Goal: Transaction & Acquisition: Purchase product/service

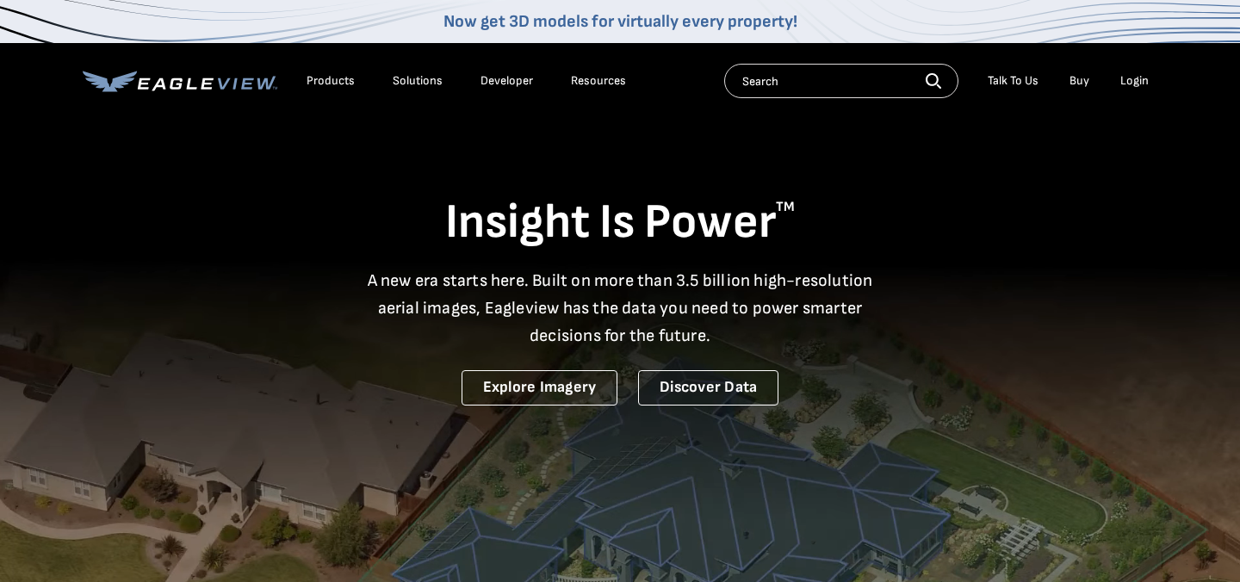
click at [1132, 83] on div "Login" at bounding box center [1134, 80] width 28 height 15
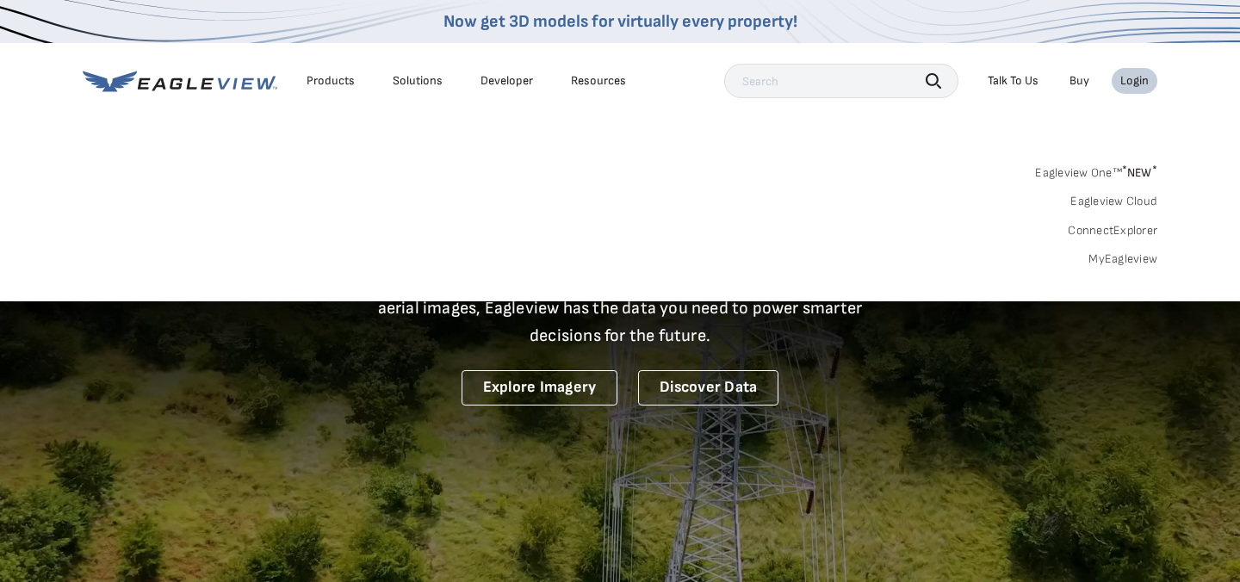
click at [1120, 262] on link "MyEagleview" at bounding box center [1122, 258] width 69 height 15
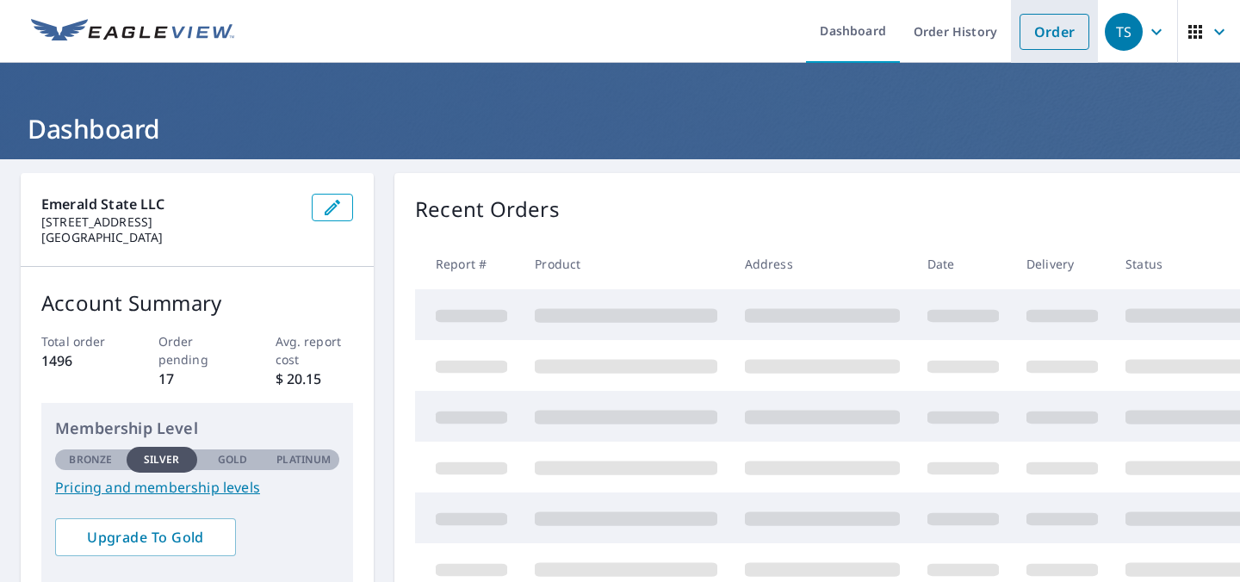
click at [1020, 38] on link "Order" at bounding box center [1055, 32] width 70 height 36
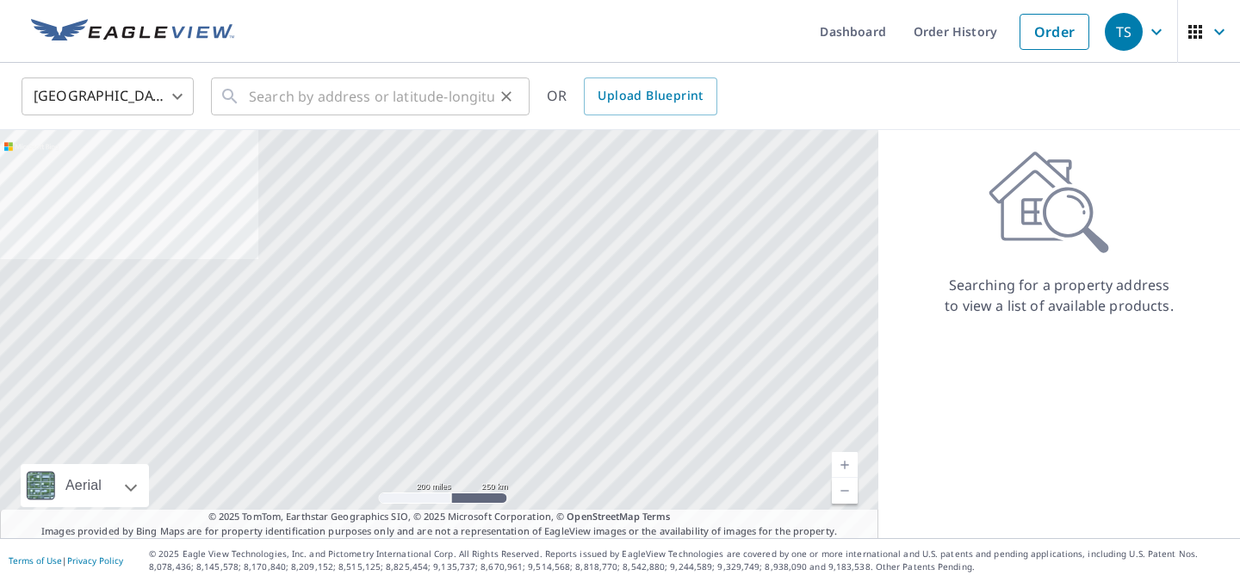
click at [498, 90] on icon "Clear" at bounding box center [506, 96] width 17 height 17
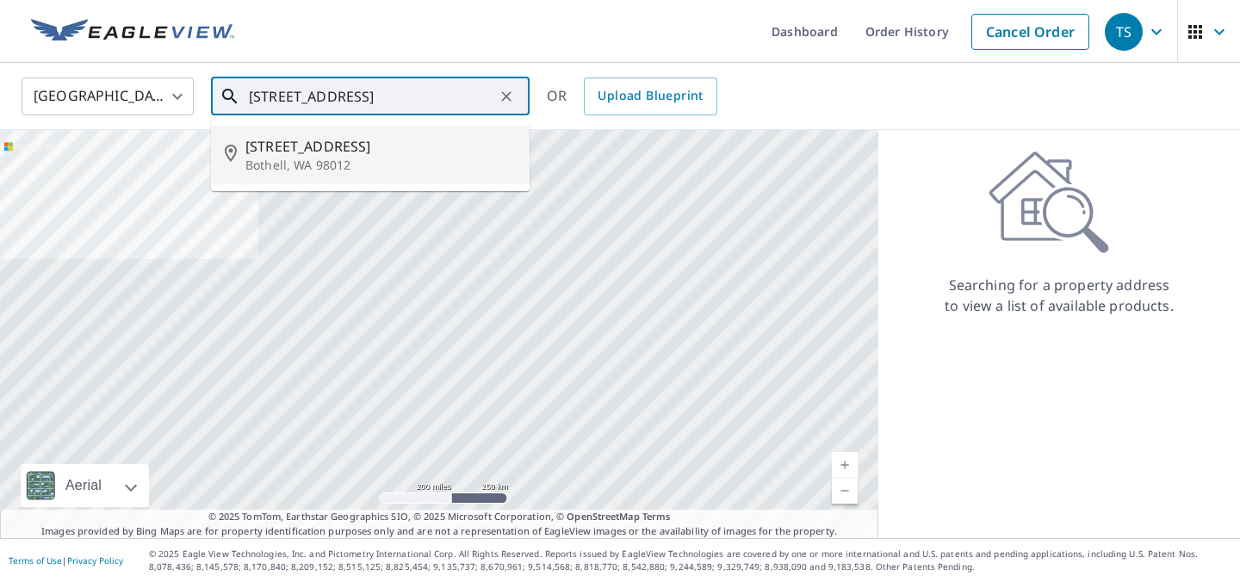
click at [371, 157] on span "3009 200th St SE" at bounding box center [380, 146] width 270 height 21
type input "3009 200th St SE Bothell, WA 98012"
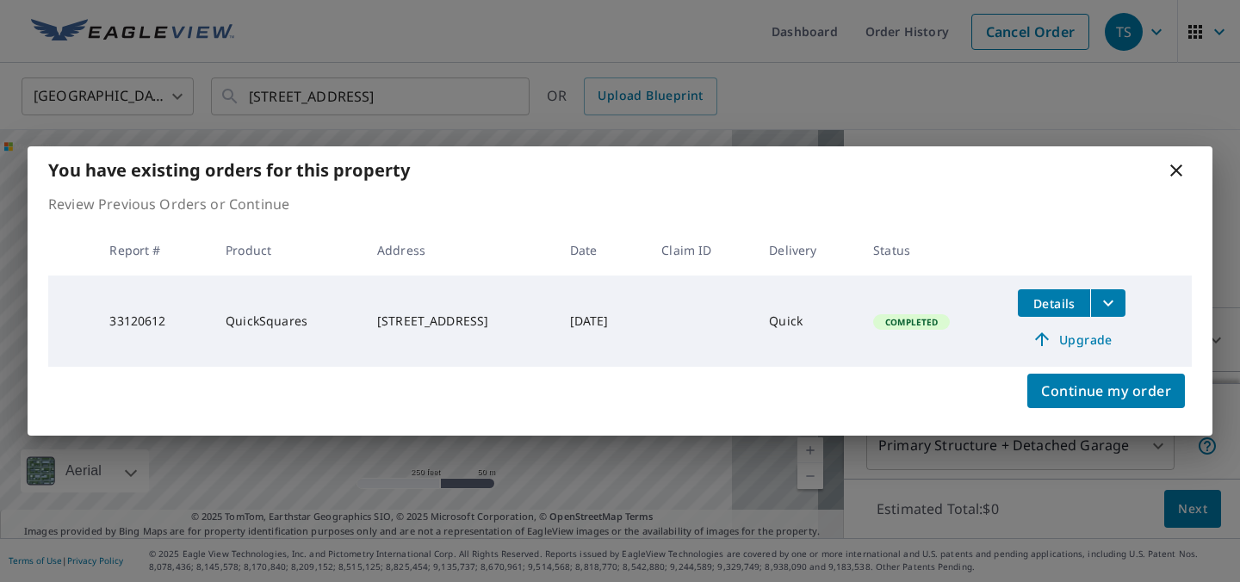
click at [1170, 160] on icon at bounding box center [1176, 170] width 21 height 21
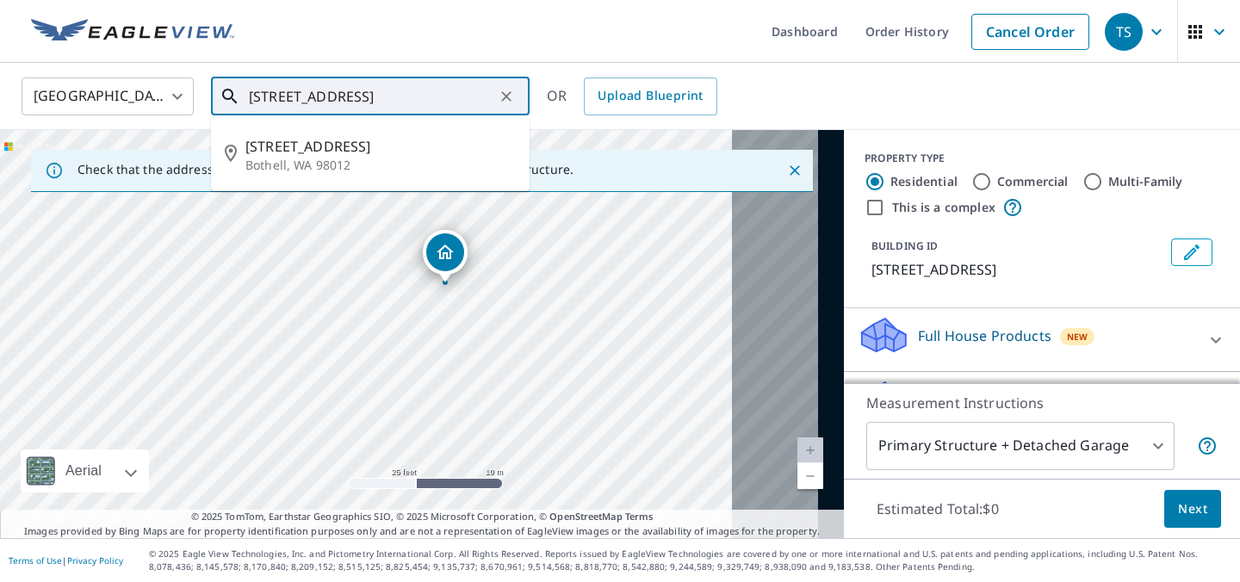
scroll to position [0, 121]
drag, startPoint x: 263, startPoint y: 96, endPoint x: 494, endPoint y: 89, distance: 231.7
click at [494, 89] on div "3009 200th St SE Bothell, WA 98012 ​" at bounding box center [370, 96] width 319 height 38
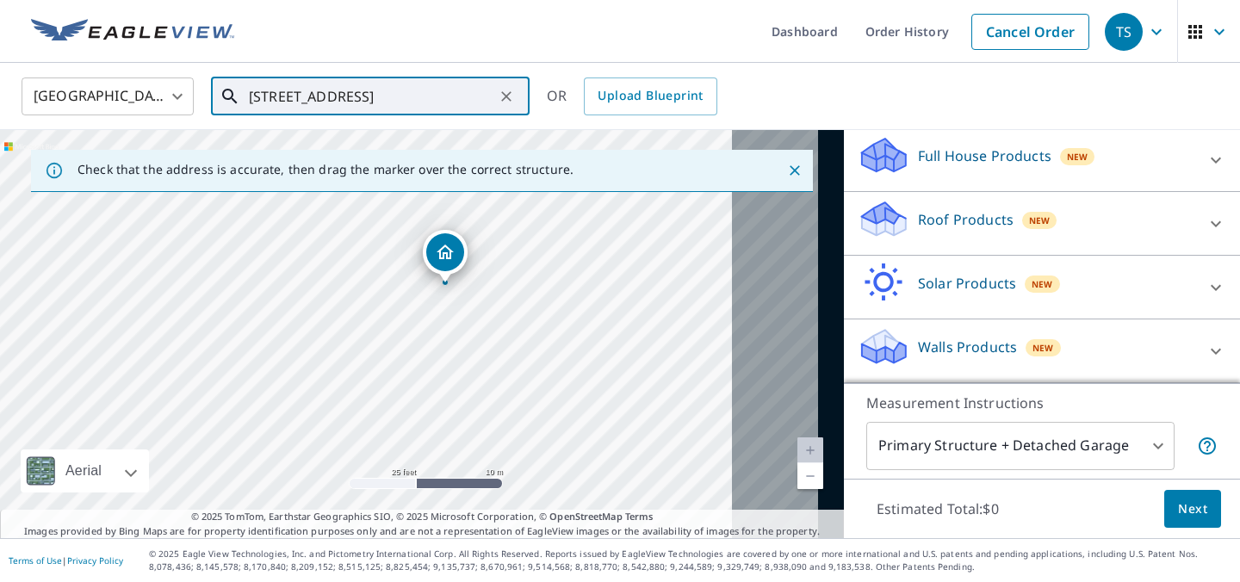
scroll to position [240, 0]
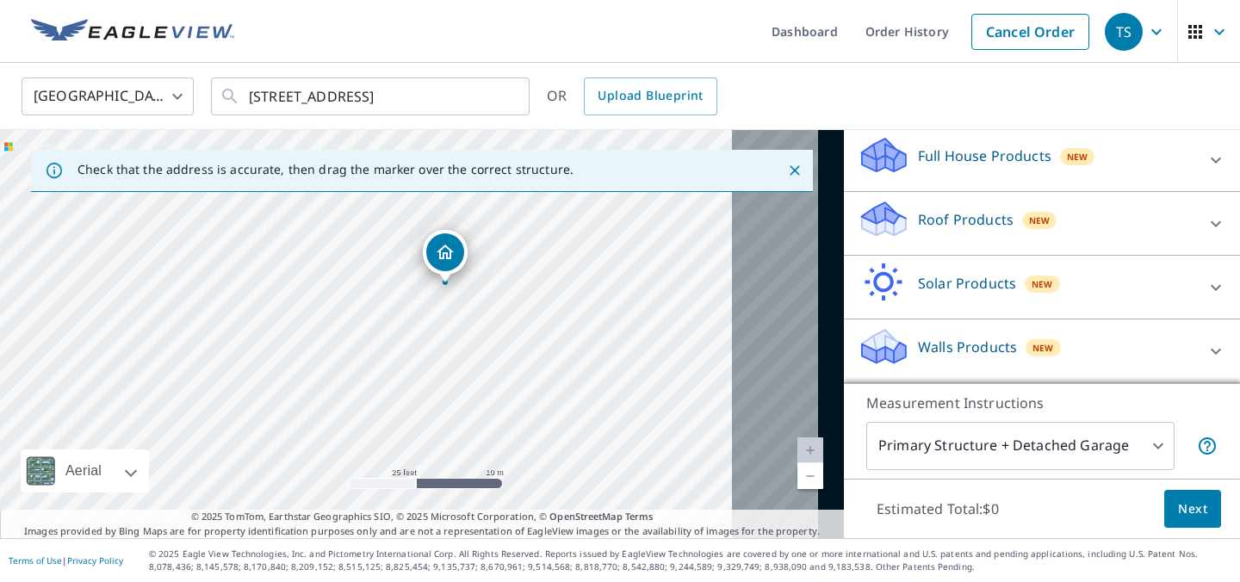
click at [984, 326] on div "Walls Products New" at bounding box center [1027, 350] width 338 height 49
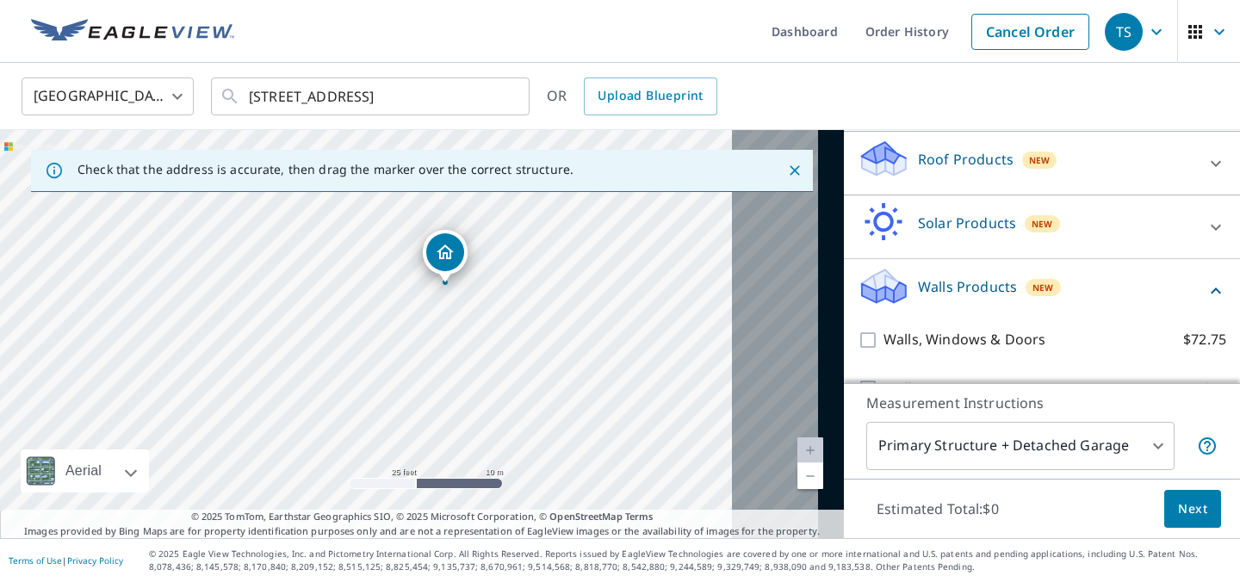
scroll to position [357, 0]
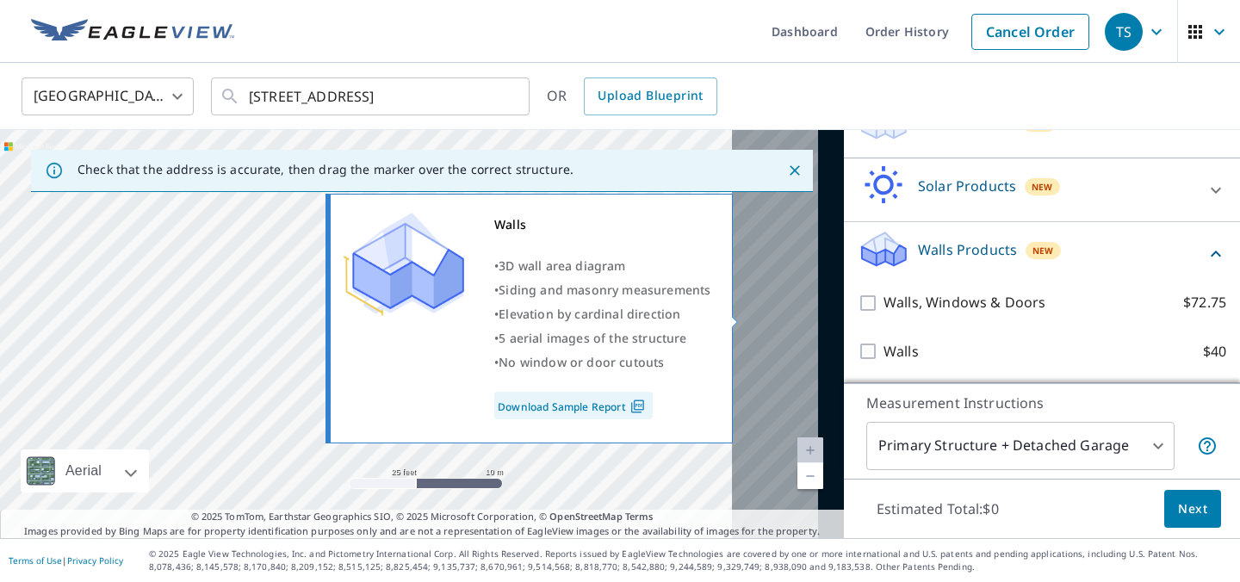
click at [858, 341] on input "Walls $40" at bounding box center [871, 351] width 26 height 21
checkbox input "true"
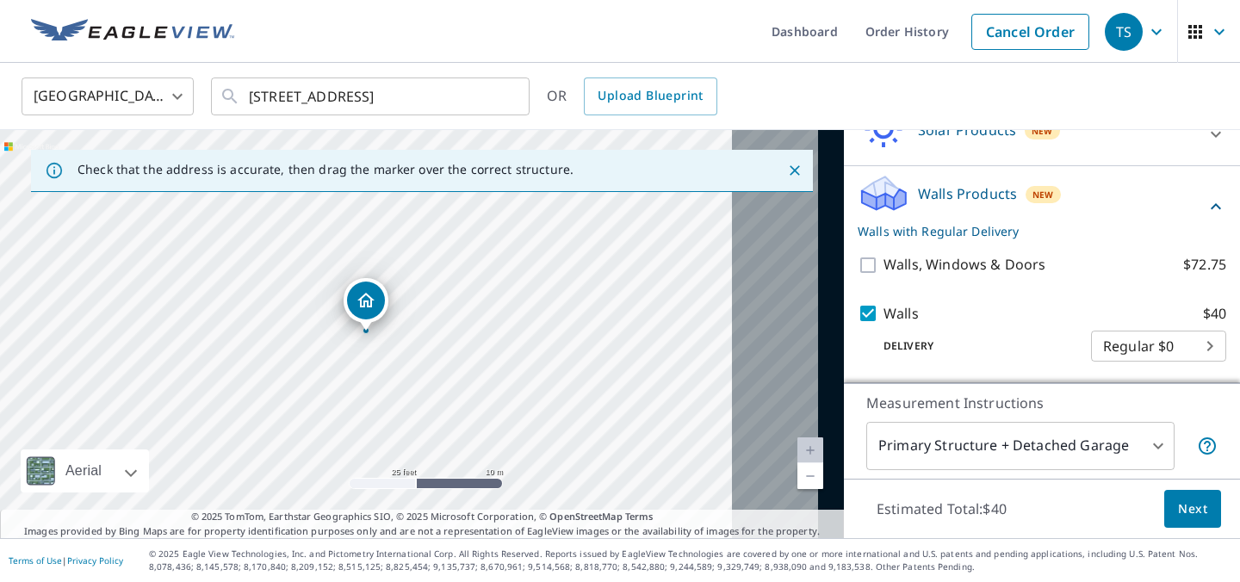
click at [1178, 499] on span "Next" at bounding box center [1192, 510] width 29 height 22
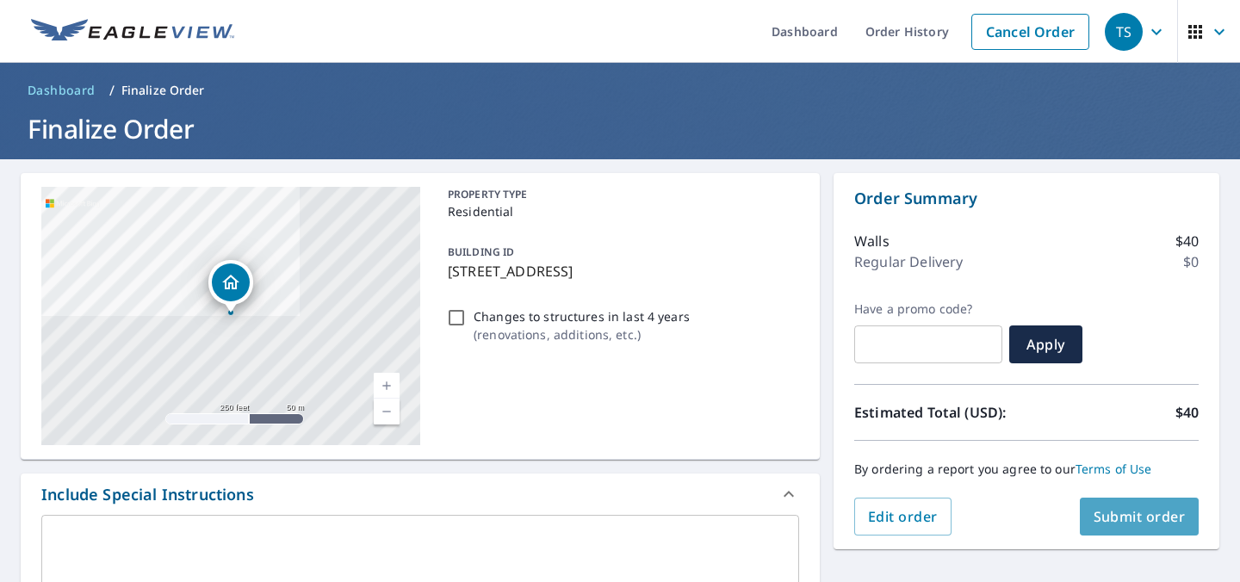
click at [1134, 507] on span "Submit order" at bounding box center [1140, 516] width 92 height 19
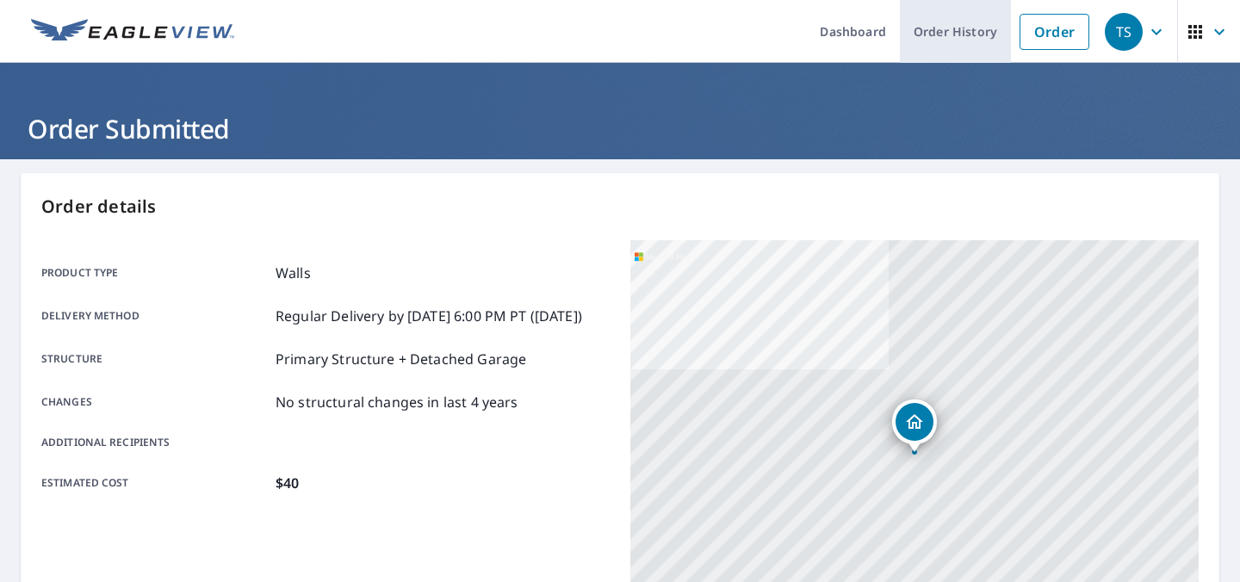
click at [925, 35] on link "Order History" at bounding box center [955, 31] width 111 height 63
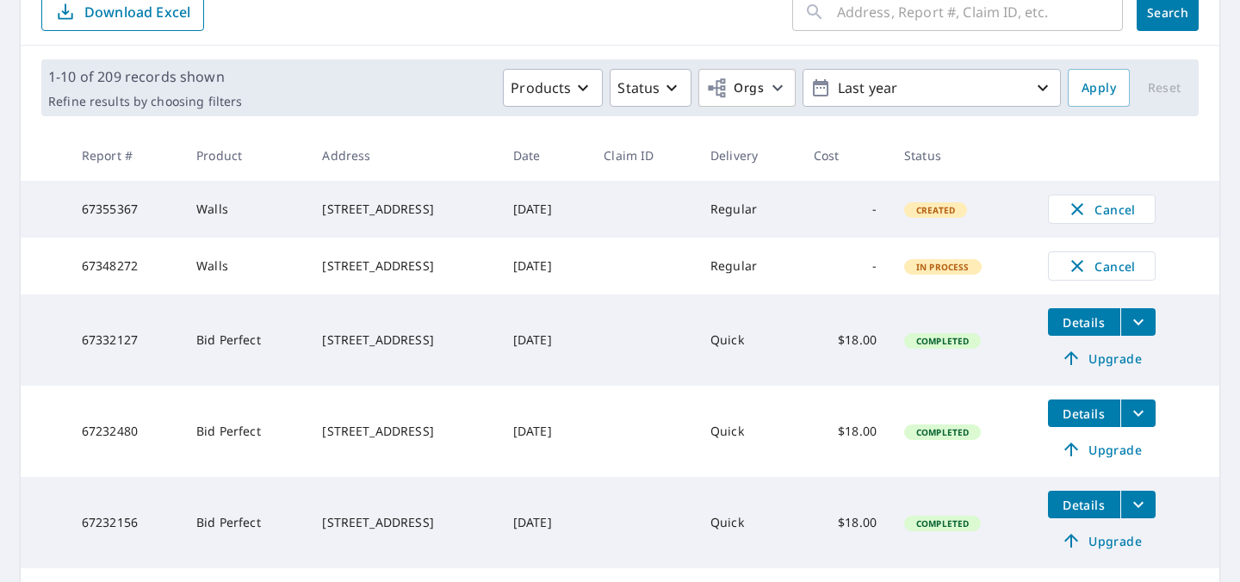
scroll to position [202, 0]
